Goal: Find contact information: Find contact information

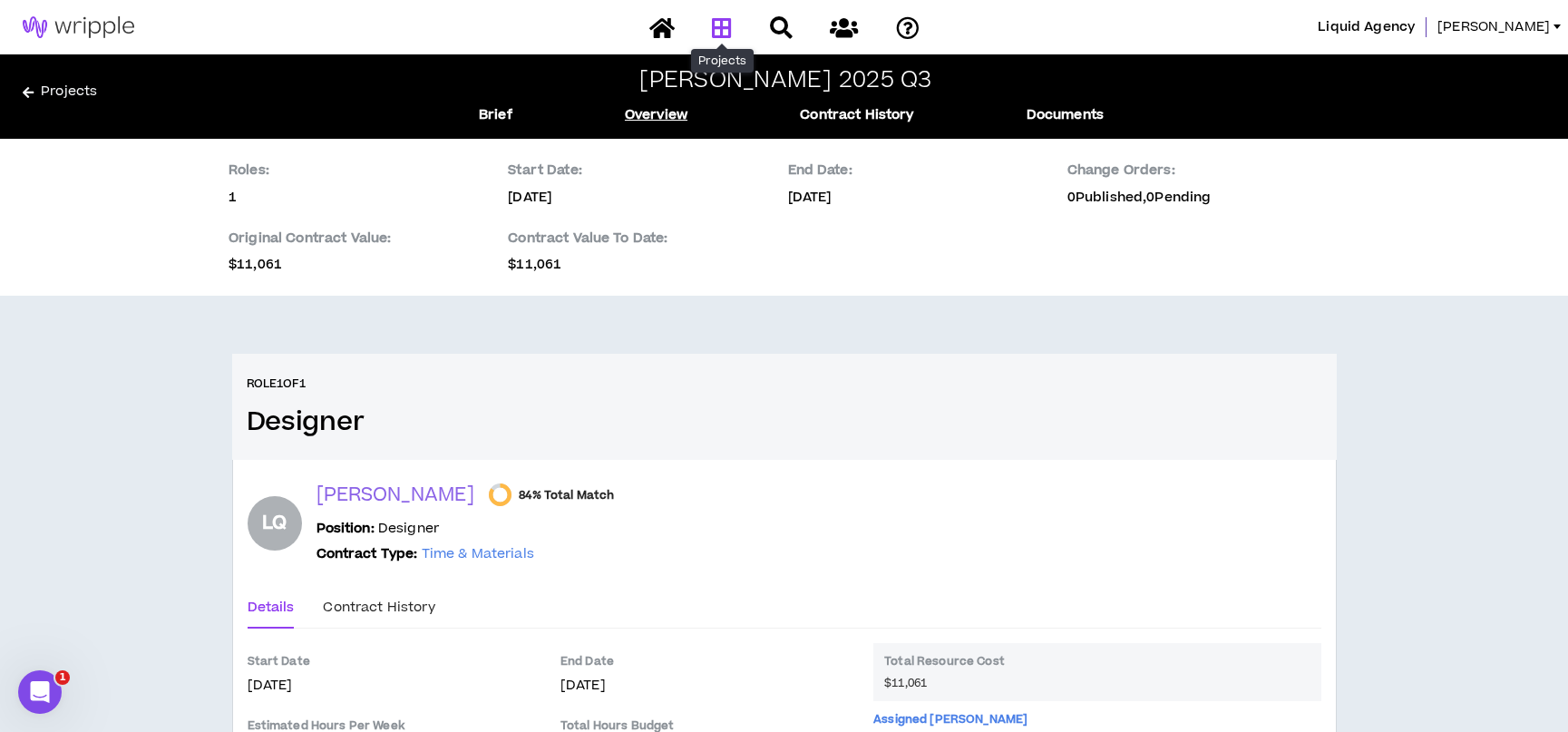
click at [729, 28] on icon at bounding box center [722, 28] width 20 height 23
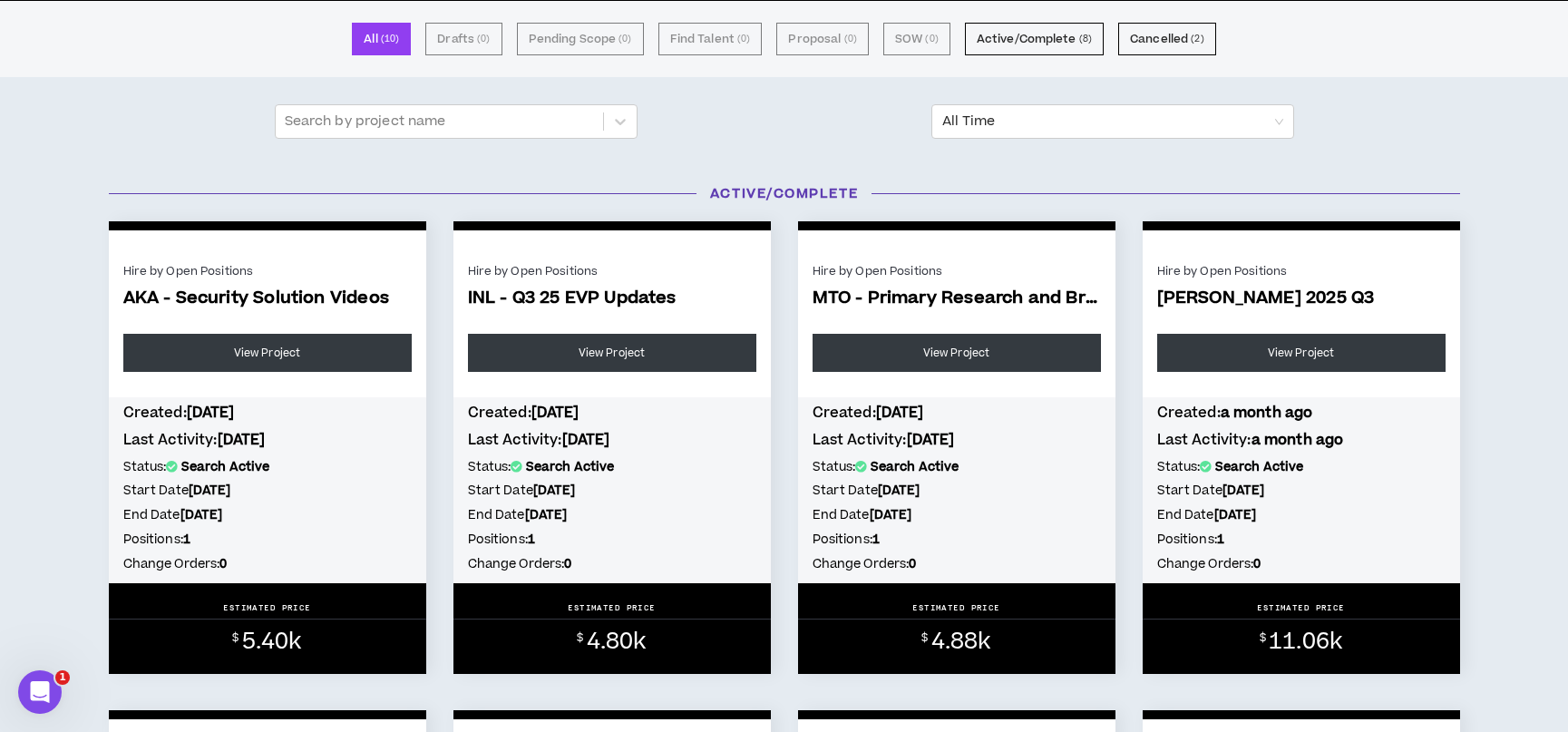
scroll to position [549, 0]
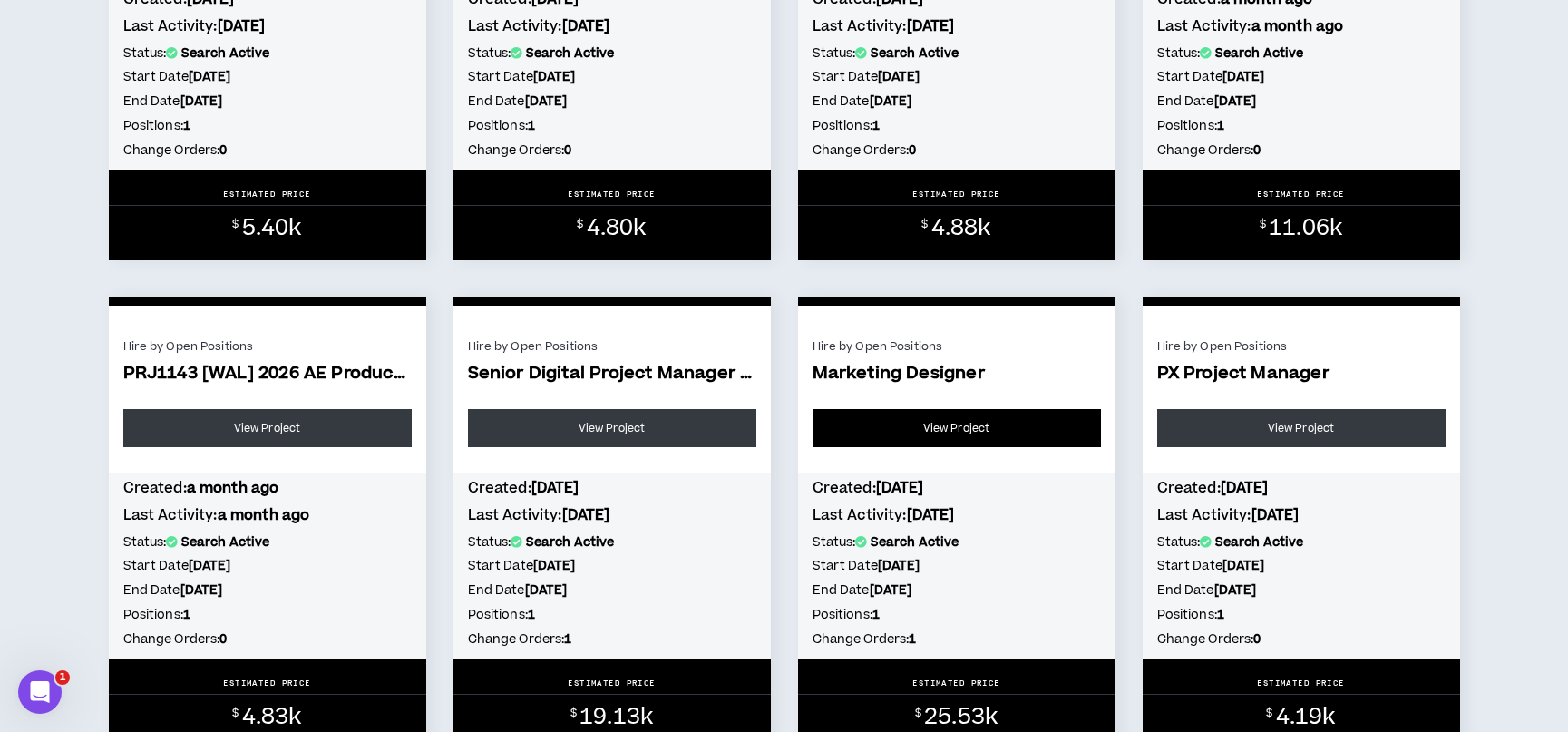
click at [993, 423] on link "View Project" at bounding box center [957, 428] width 289 height 38
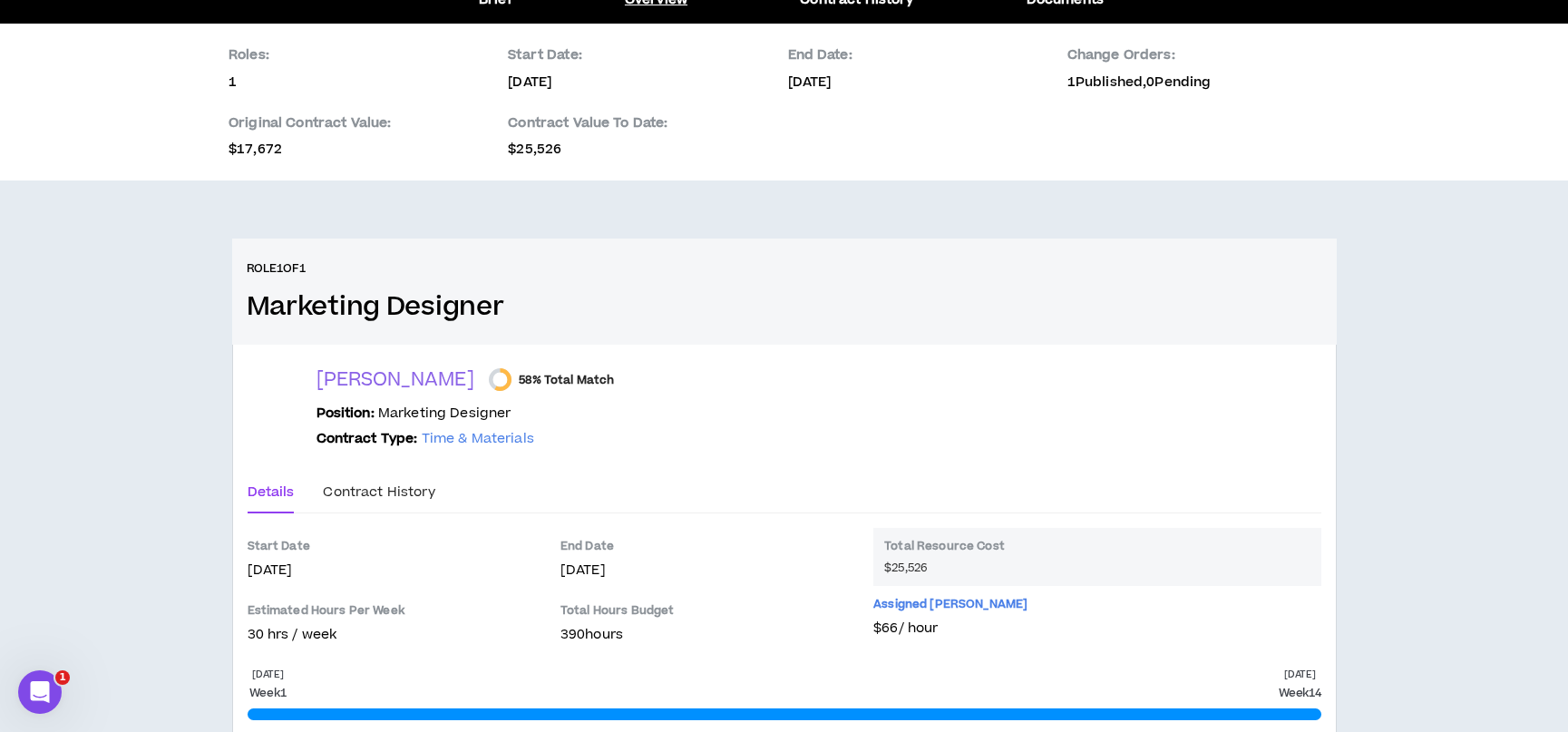
scroll to position [192, 0]
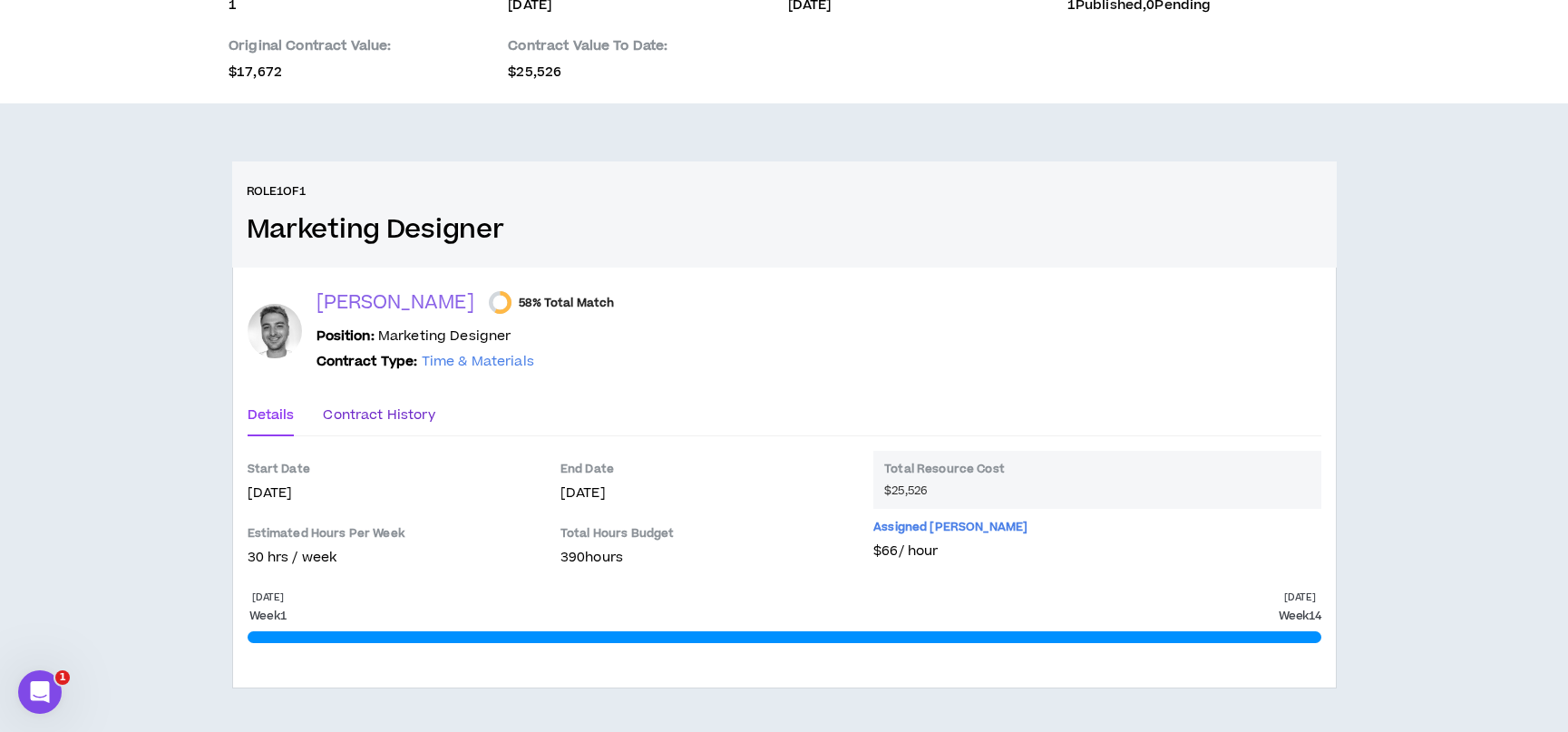
click at [354, 416] on div "Contract History" at bounding box center [378, 414] width 111 height 20
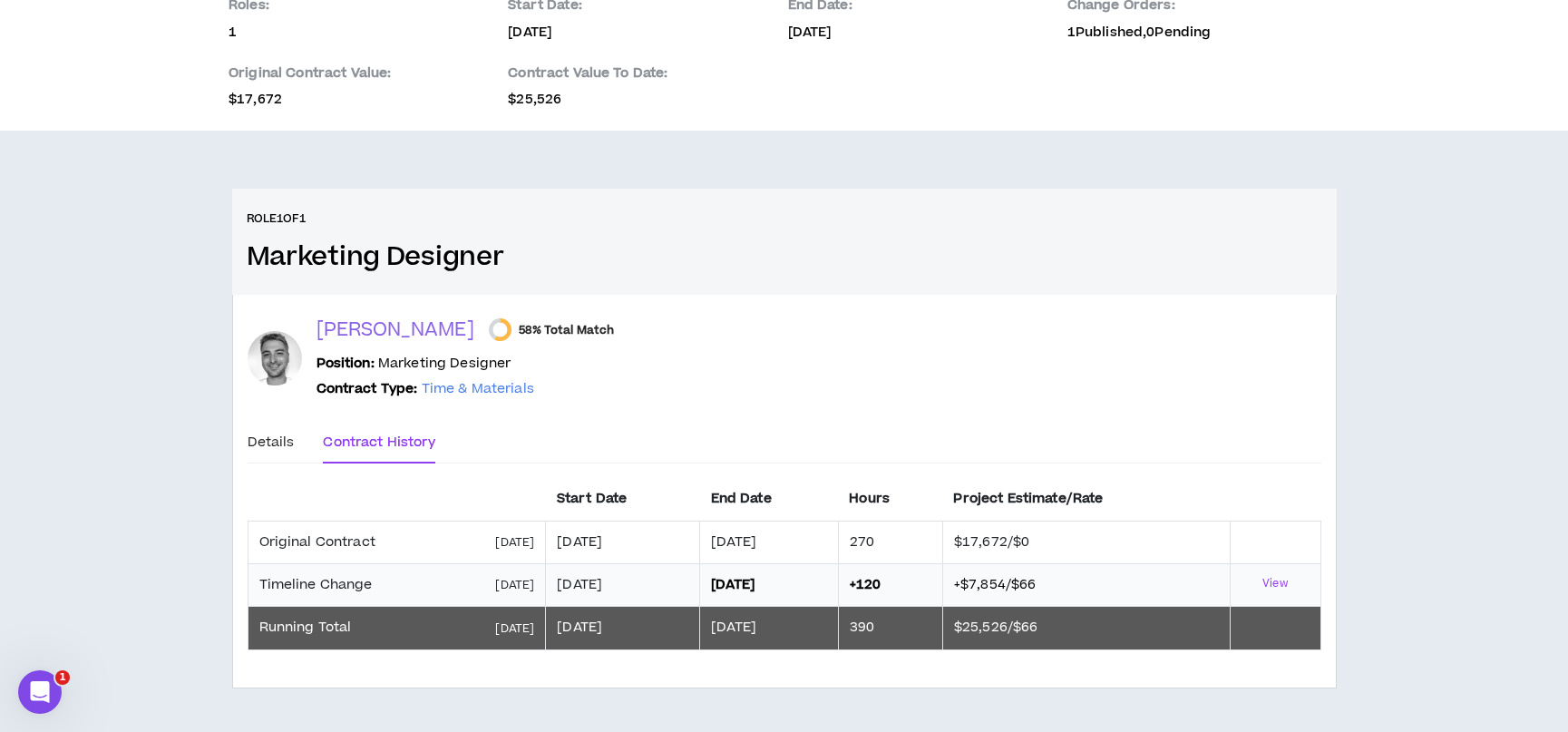
click at [360, 326] on p "[PERSON_NAME]" at bounding box center [395, 330] width 158 height 25
click at [279, 363] on div at bounding box center [274, 358] width 55 height 55
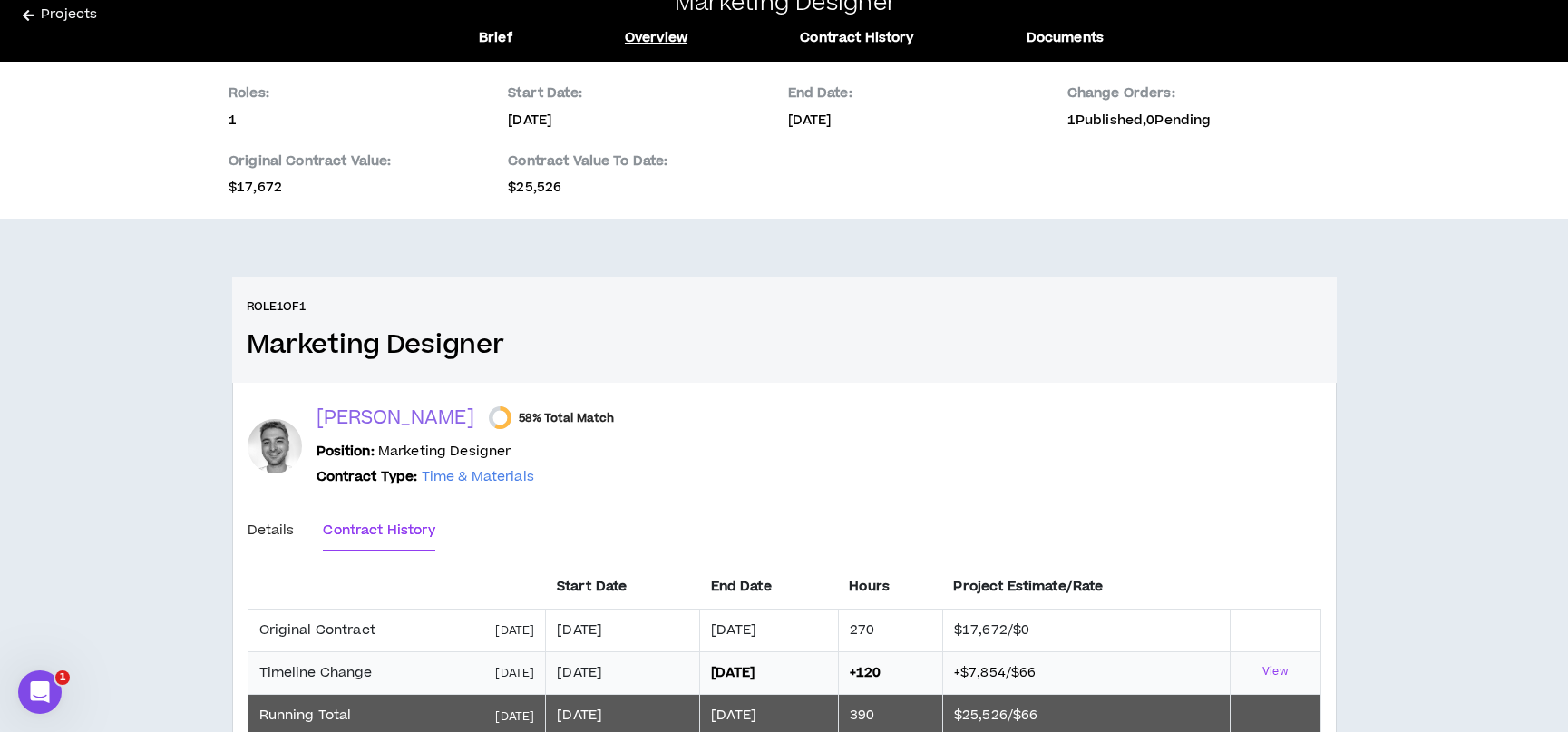
scroll to position [0, 0]
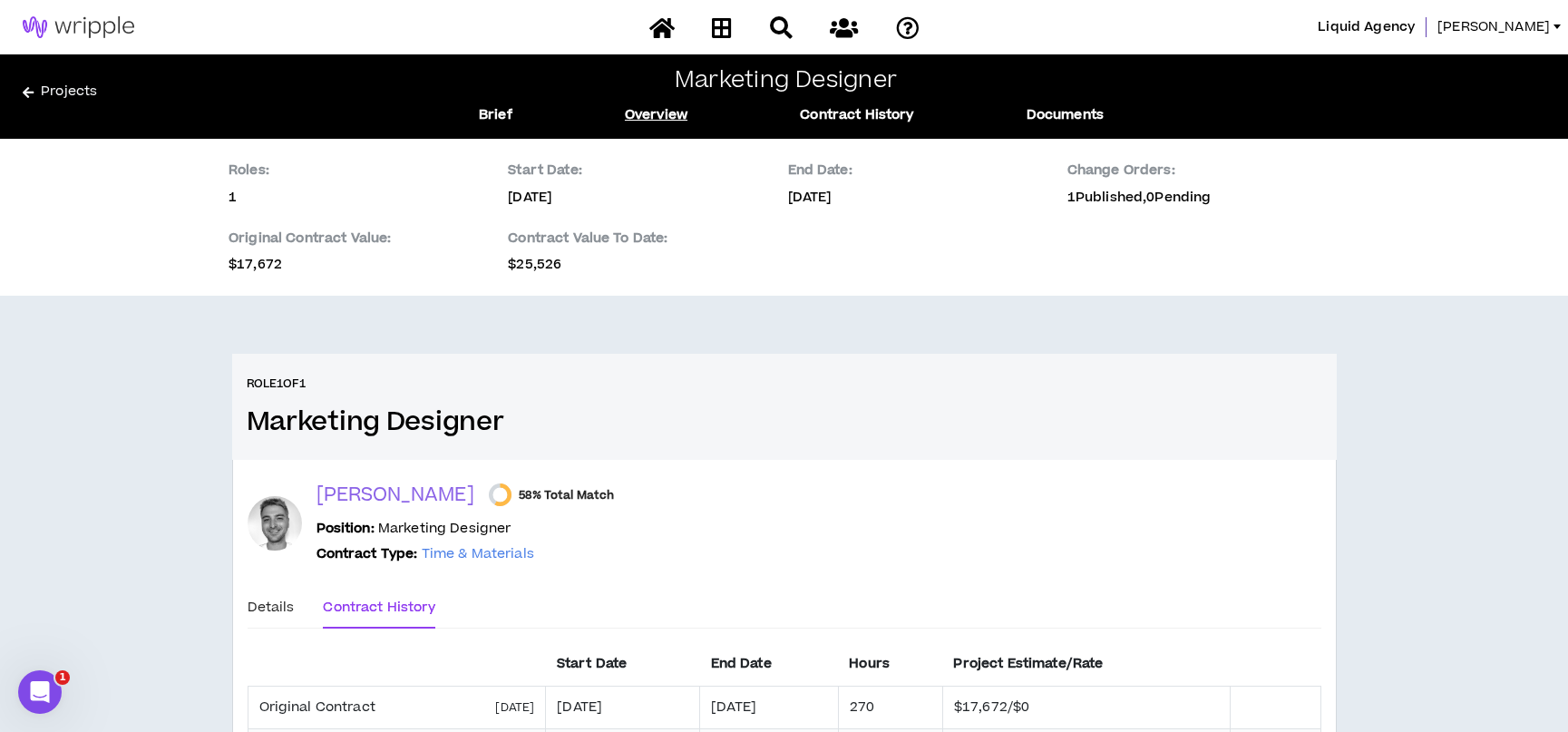
click at [405, 490] on p "[PERSON_NAME]" at bounding box center [395, 495] width 158 height 25
click at [841, 30] on icon at bounding box center [843, 28] width 28 height 23
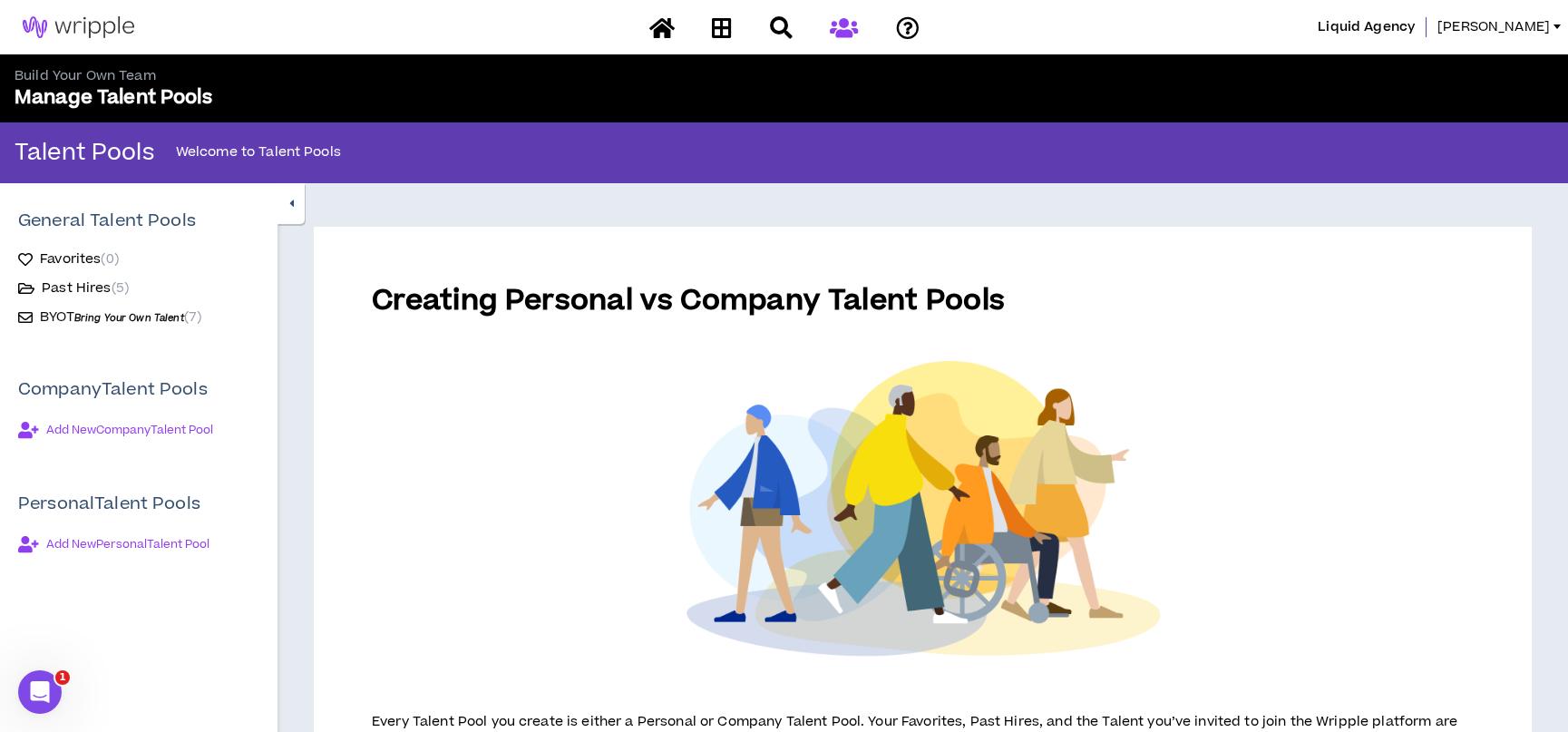
click at [166, 318] on span "Bring Your Own Talent" at bounding box center [129, 318] width 109 height 13
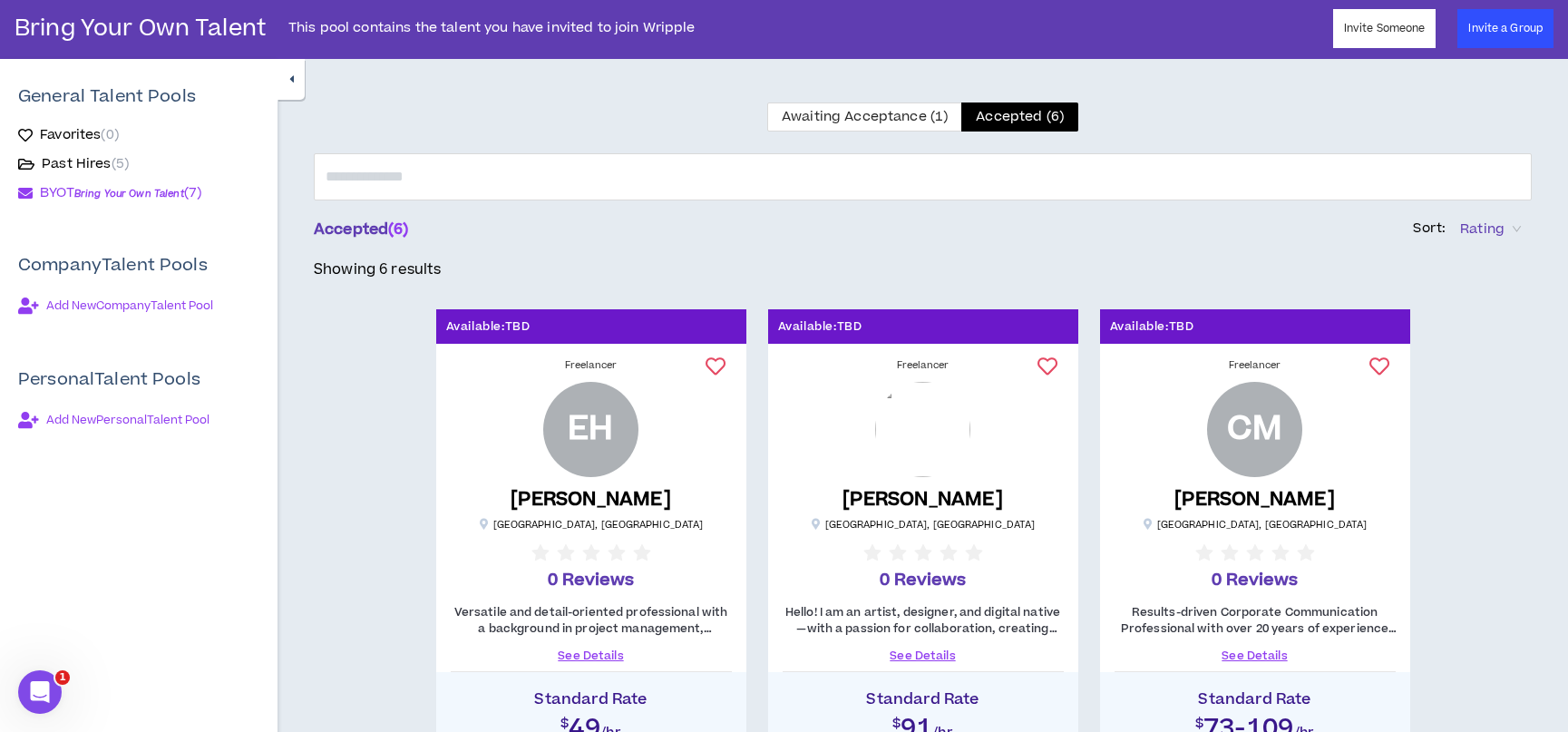
scroll to position [181, 0]
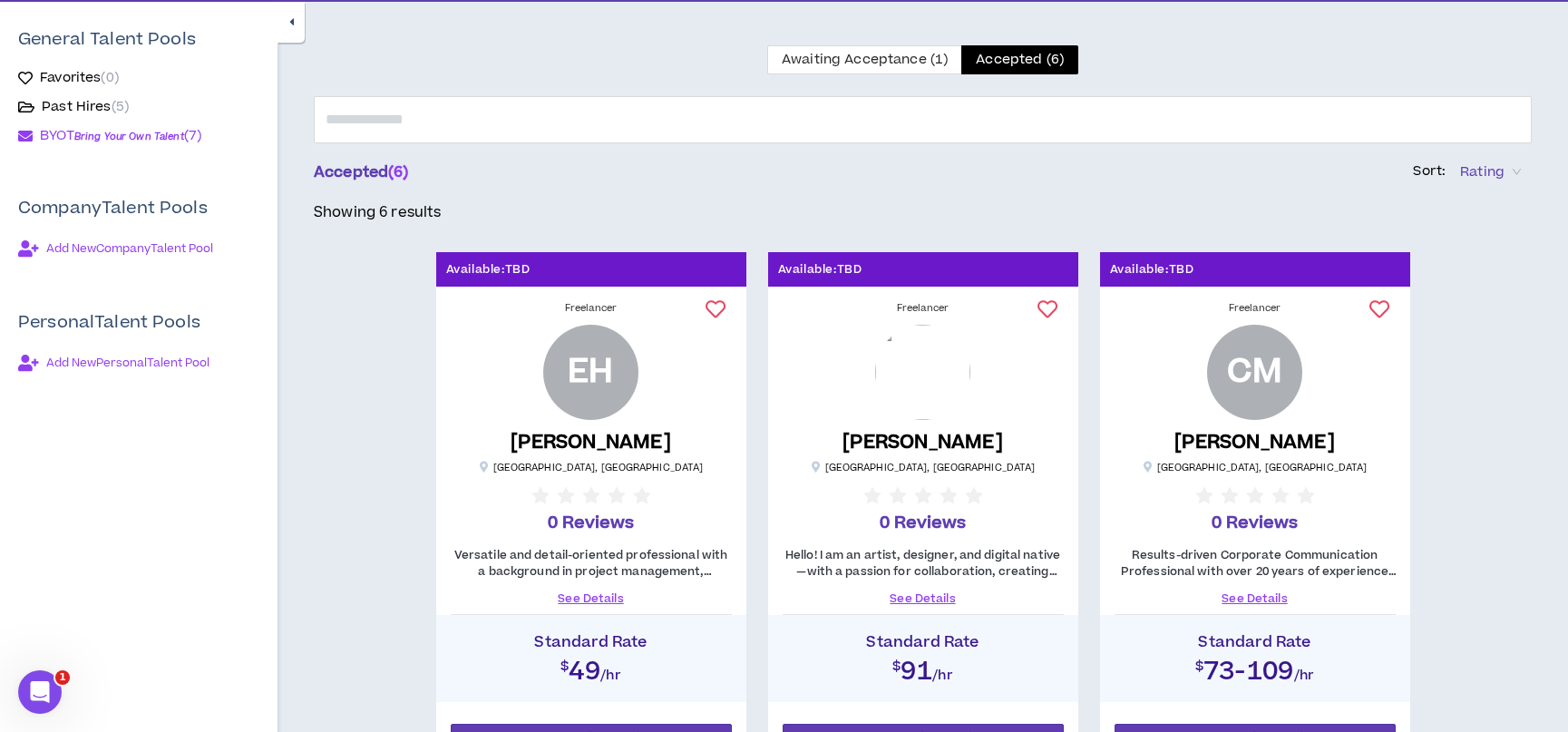
click at [917, 402] on img at bounding box center [922, 371] width 95 height 95
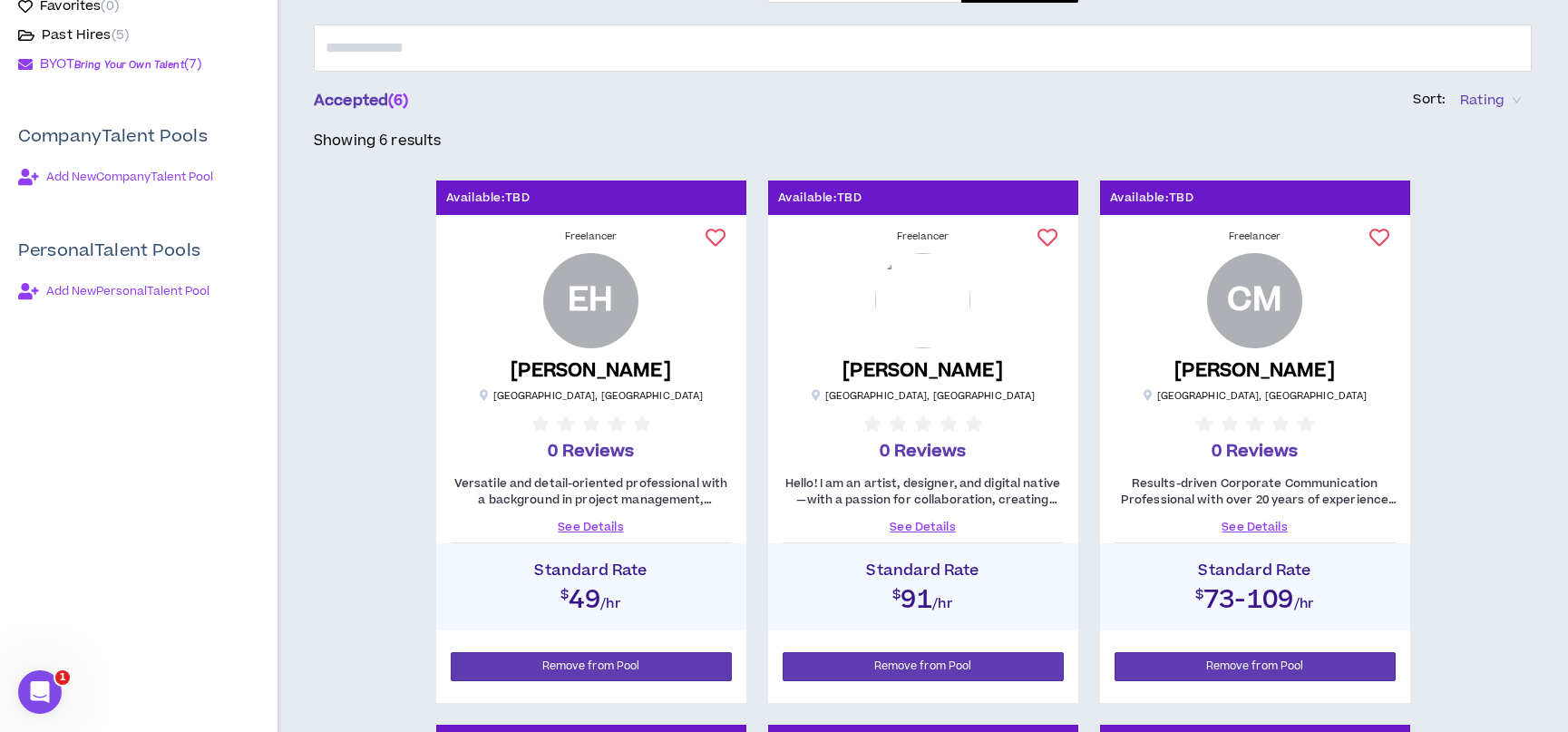
scroll to position [338, 0]
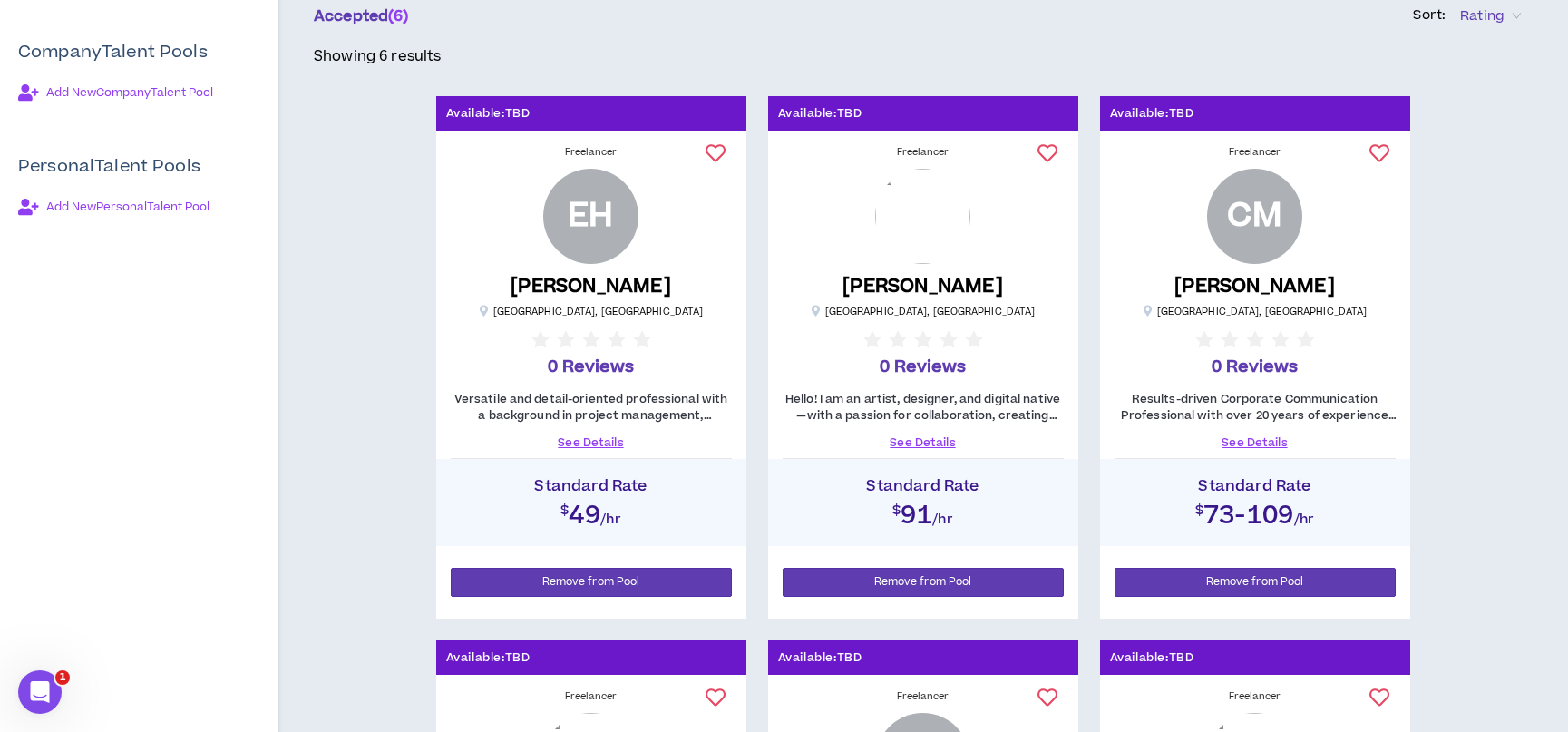
click at [933, 443] on link "See Details" at bounding box center [923, 442] width 281 height 16
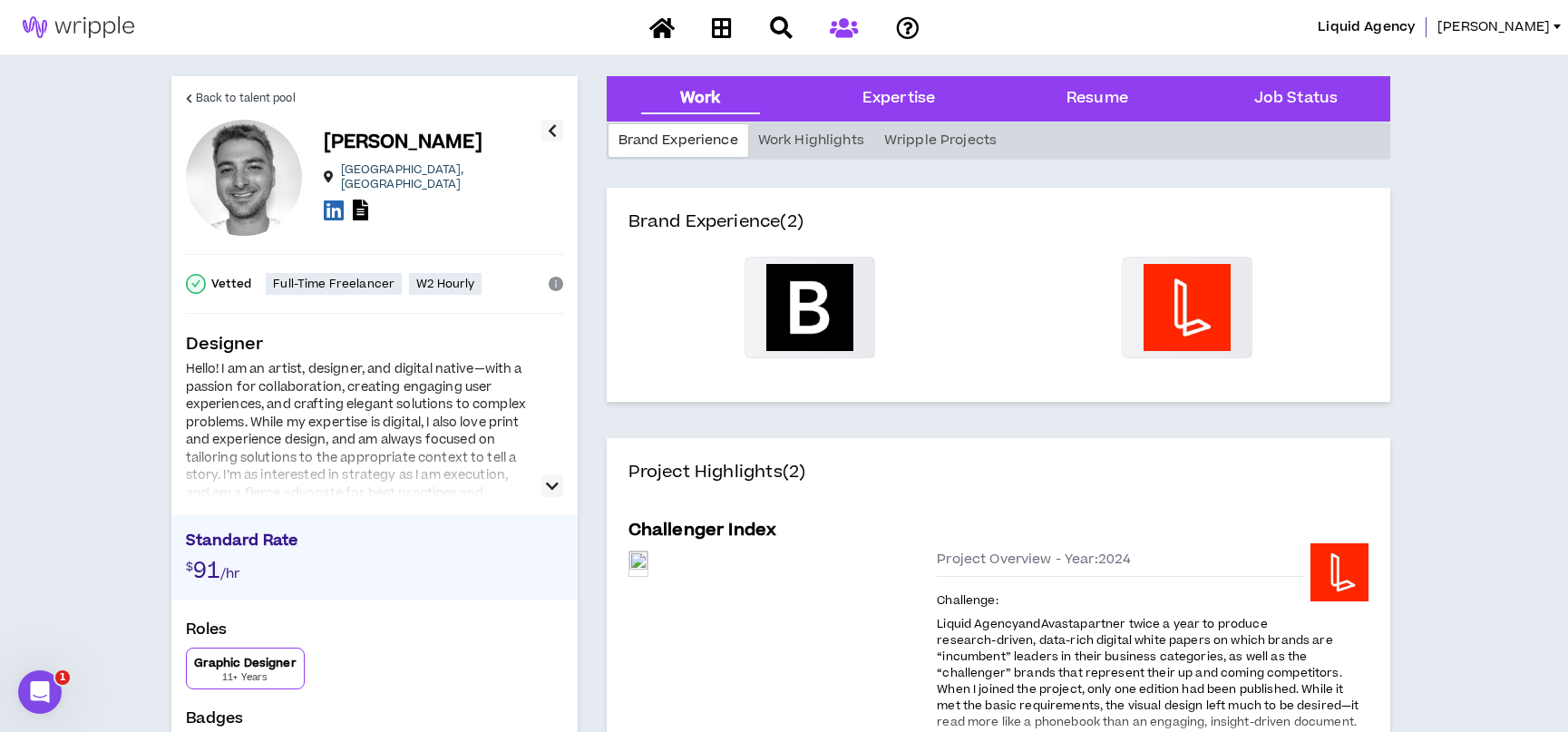
scroll to position [12, 0]
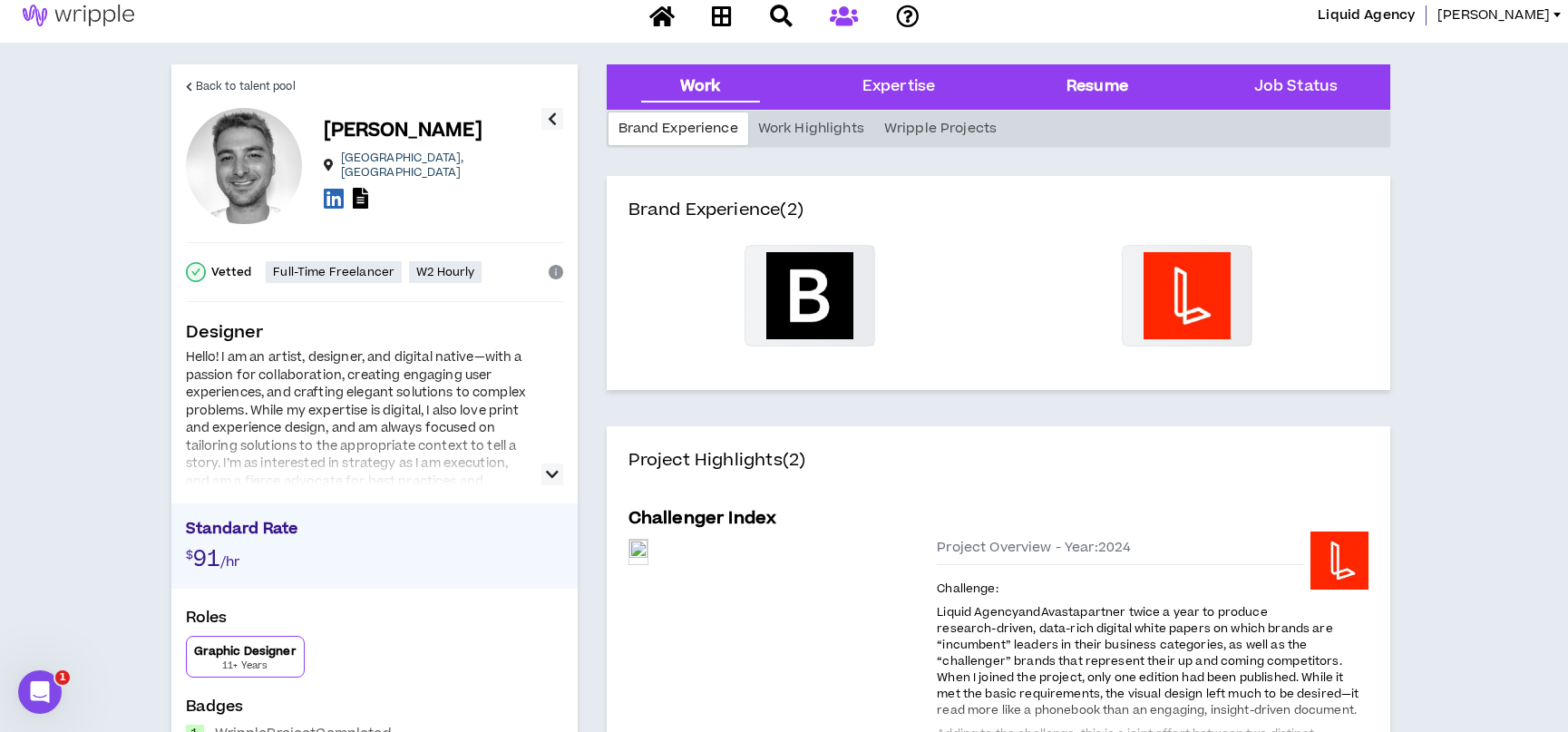
click at [1122, 83] on div "Resume" at bounding box center [1097, 86] width 61 height 24
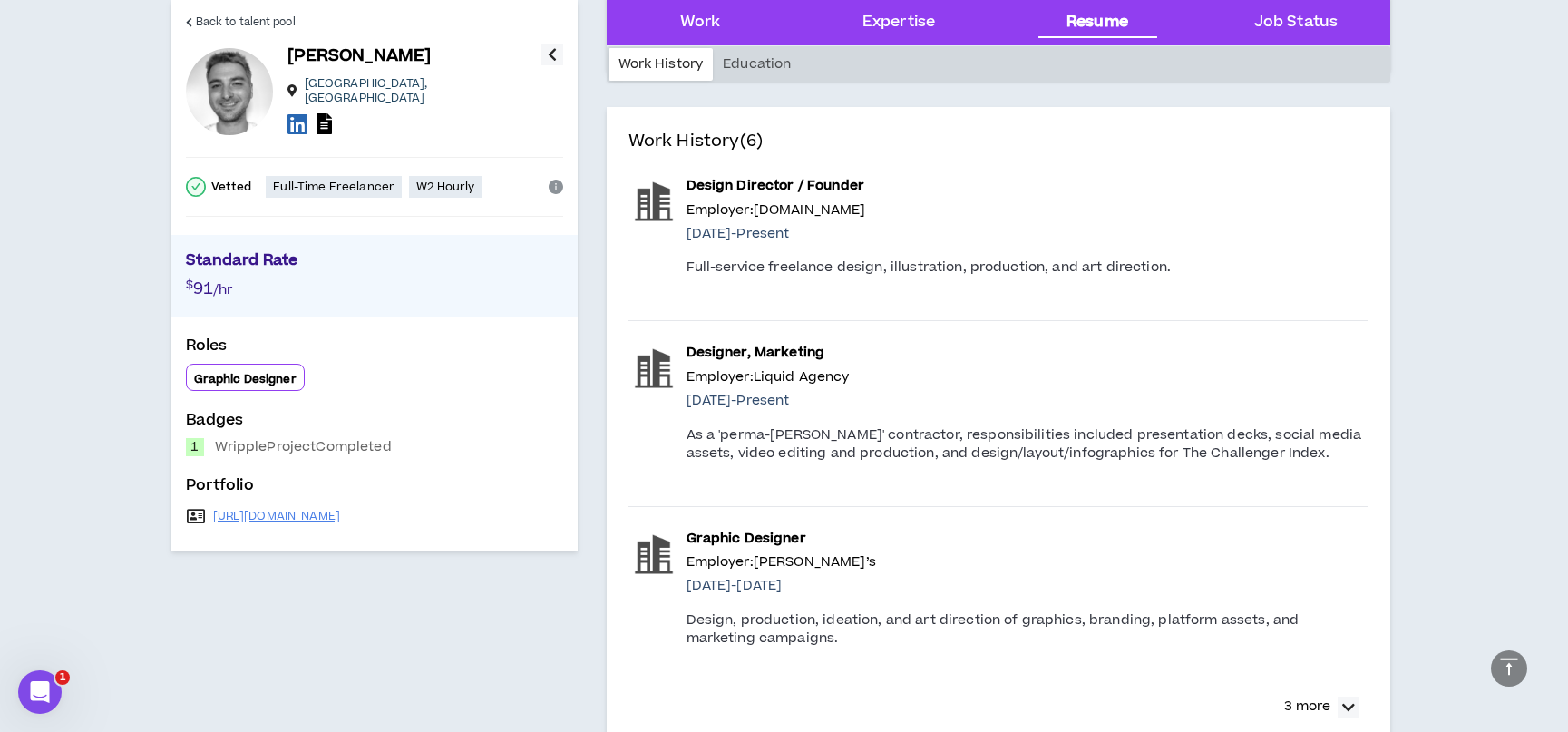
scroll to position [1847, 0]
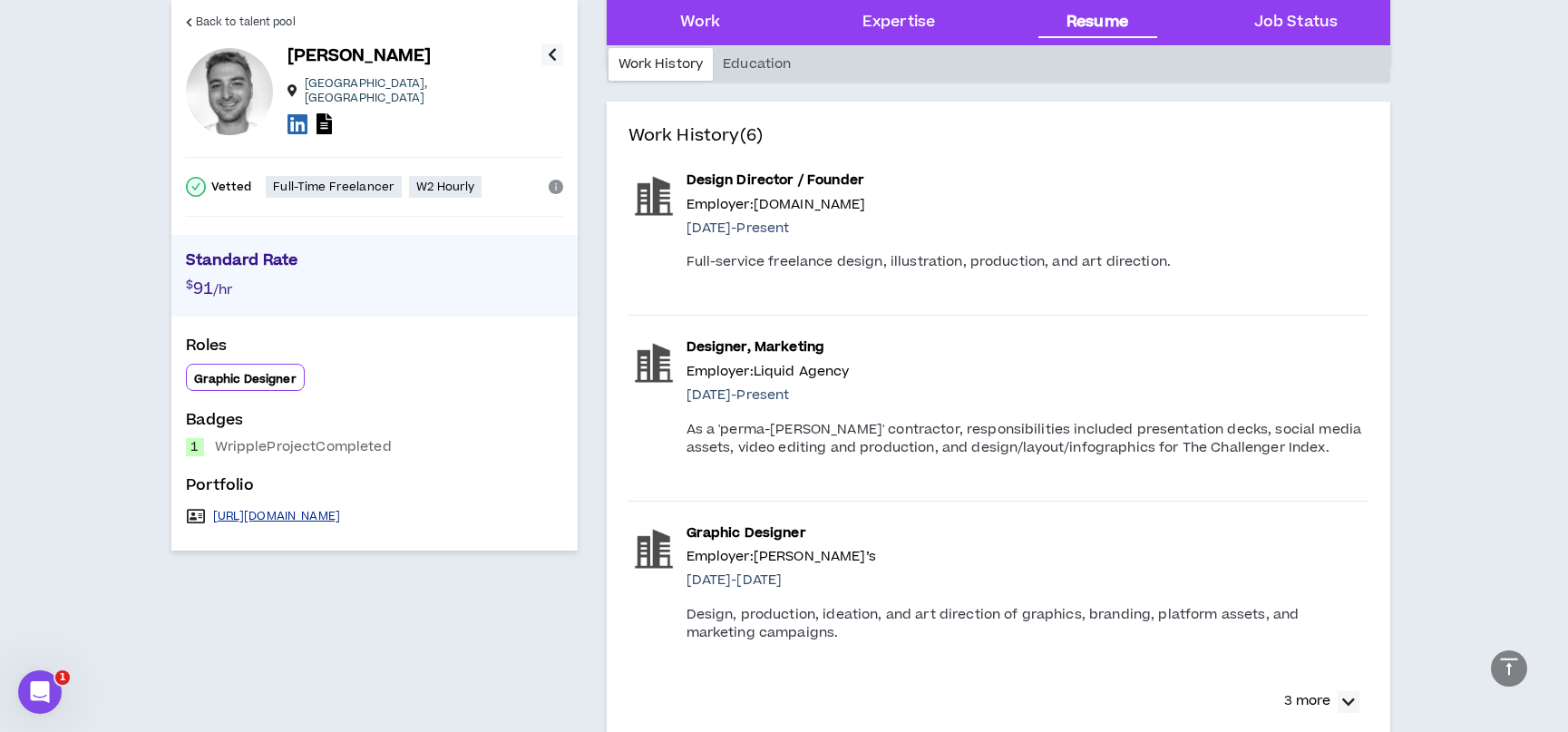
click at [341, 509] on link "[URL][DOMAIN_NAME]" at bounding box center [276, 515] width 128 height 14
